Goal: Task Accomplishment & Management: Use online tool/utility

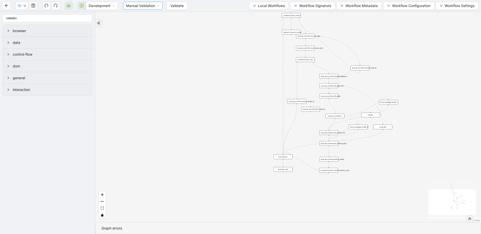
click at [157, 8] on span "Manual Validation" at bounding box center [143, 6] width 34 height 8
click at [148, 18] on div "Auto Validation" at bounding box center [143, 16] width 32 height 6
click at [151, 5] on span "Auto Validation" at bounding box center [140, 6] width 29 height 8
click at [143, 27] on div "Manual Validation" at bounding box center [140, 24] width 33 height 8
click at [98, 5] on span "Development" at bounding box center [102, 6] width 26 height 8
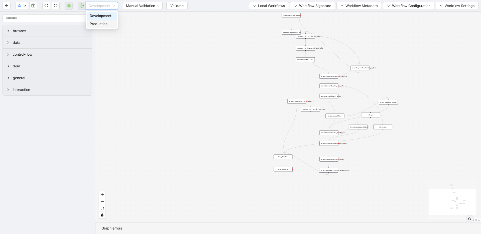
click at [100, 27] on div "Production" at bounding box center [102, 24] width 30 height 8
click at [164, 9] on button "Validate" at bounding box center [172, 6] width 21 height 8
click at [82, 9] on button "button" at bounding box center [82, 6] width 8 height 8
click at [82, 8] on button "button" at bounding box center [82, 6] width 8 height 8
click at [82, 7] on icon "play-circle" at bounding box center [82, 6] width 4 height 4
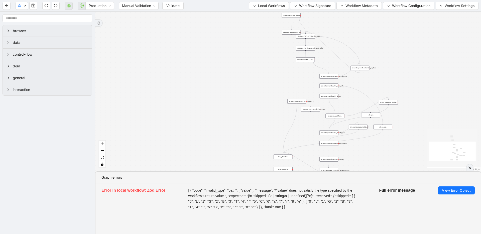
click at [298, 194] on span "[ { "code": "invalid_type", "path": [ "value" ], "message": "\"value\" does not…" at bounding box center [272, 199] width 168 height 22
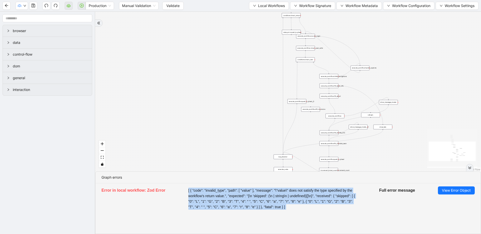
click at [298, 194] on span "[ { "code": "invalid_type", "path": [ "value" ], "message": "\"value\" does not…" at bounding box center [272, 199] width 168 height 22
click at [177, 4] on span "Validate" at bounding box center [172, 6] width 13 height 6
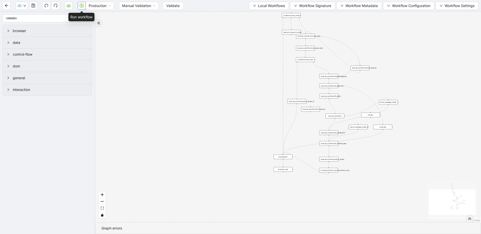
click at [78, 7] on button "button" at bounding box center [82, 6] width 8 height 8
